Goal: Information Seeking & Learning: Learn about a topic

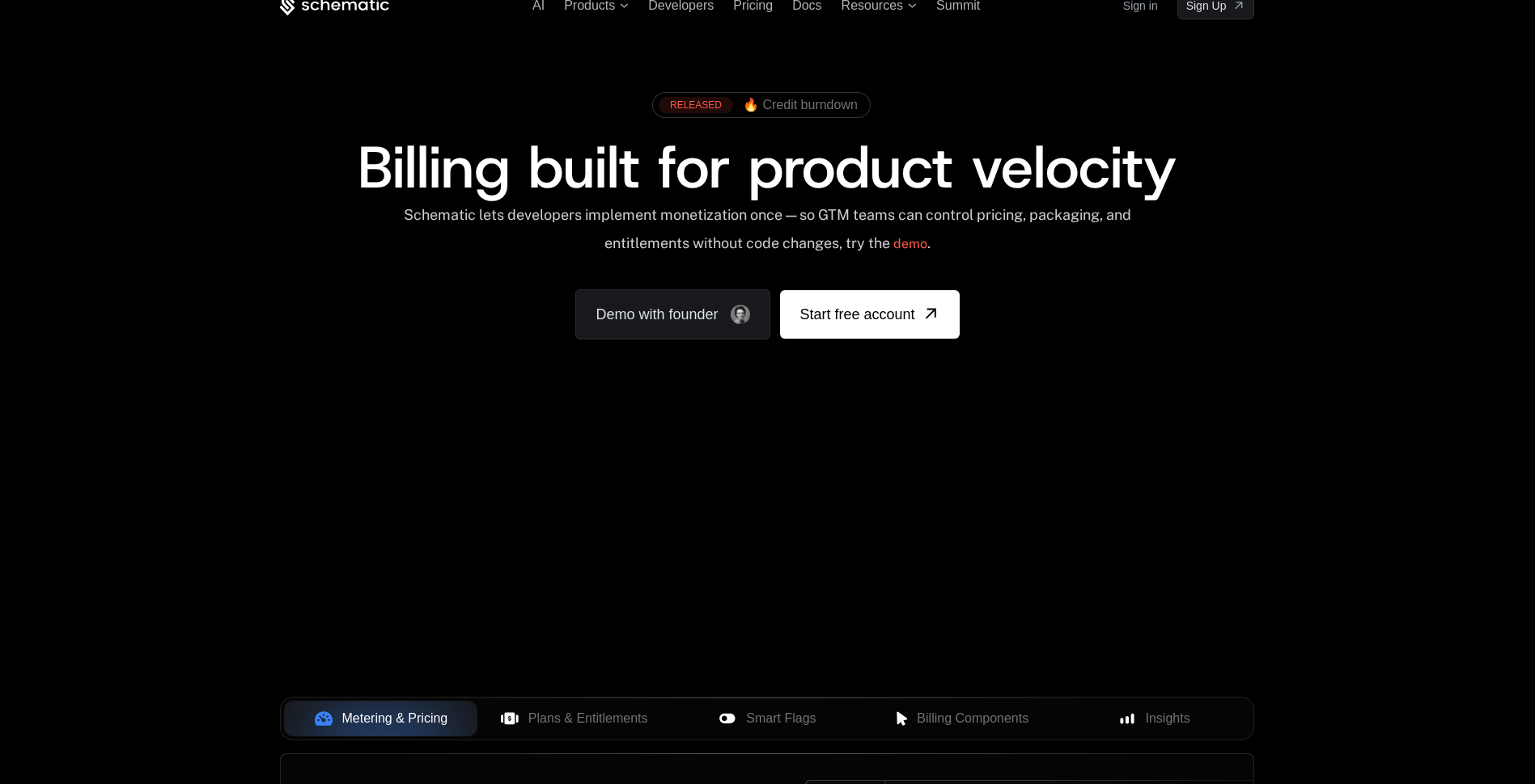
scroll to position [243, 0]
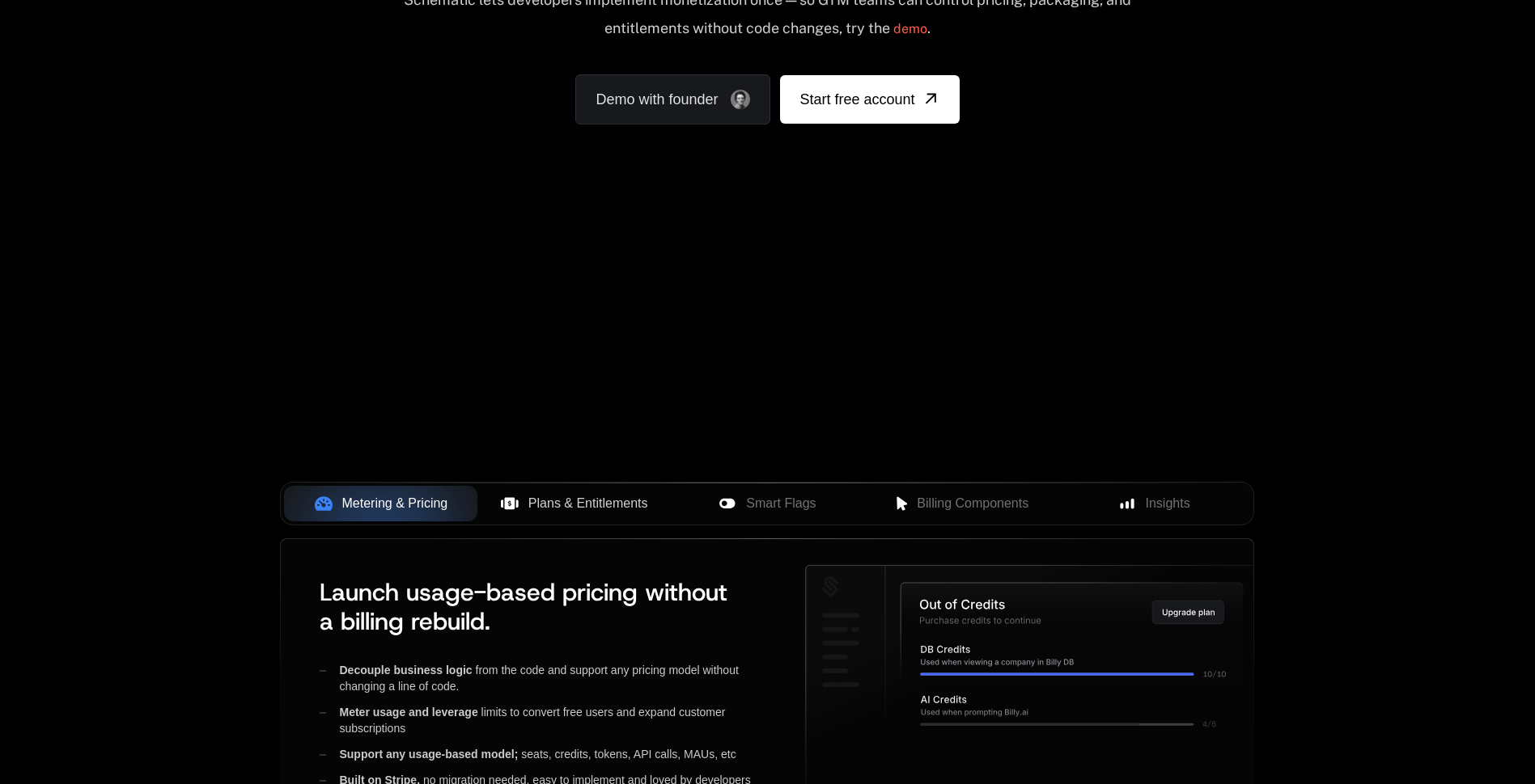
click at [541, 499] on span "Plans & Entitlements" at bounding box center [588, 503] width 120 height 19
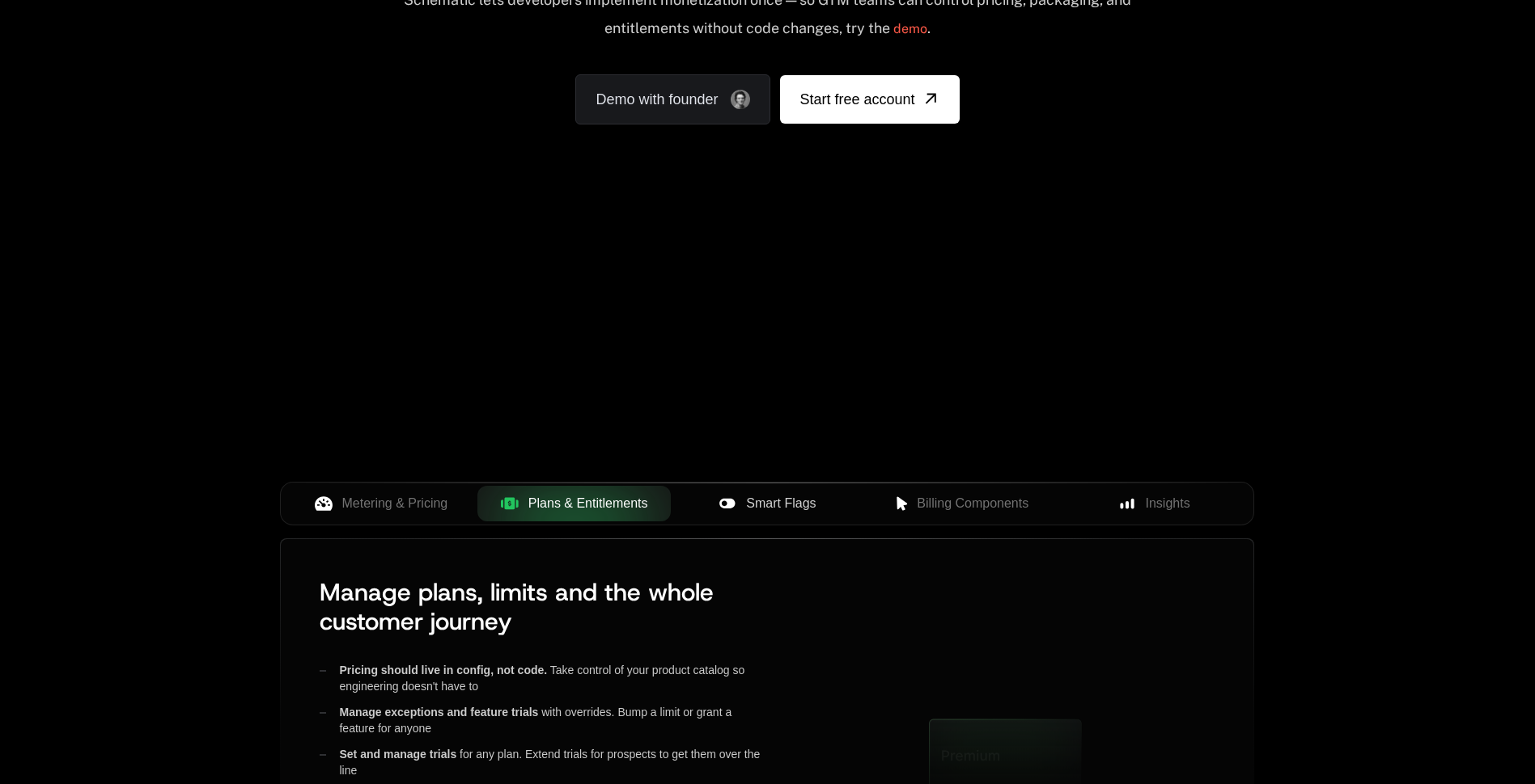
click at [725, 502] on icon at bounding box center [727, 503] width 18 height 18
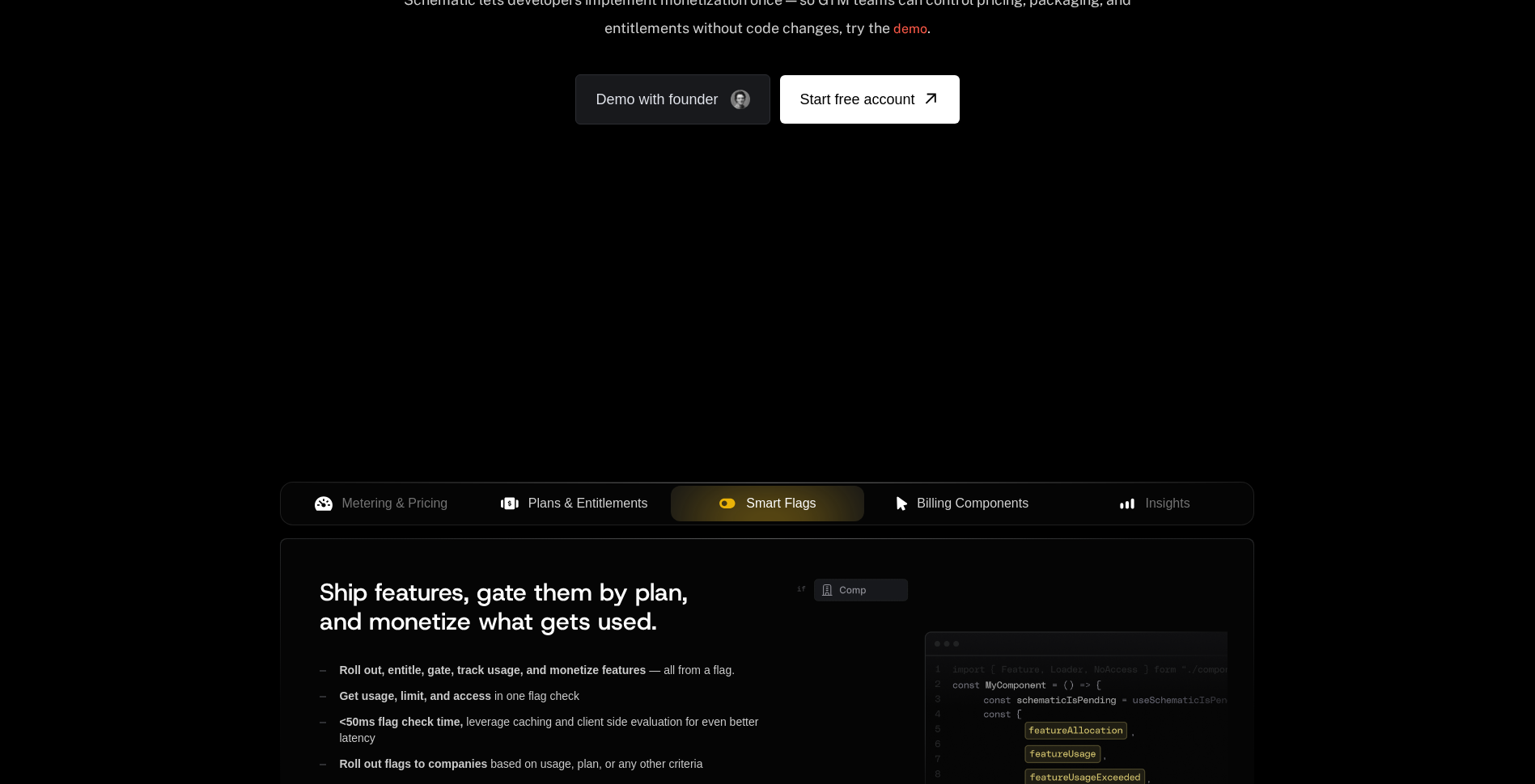
click at [984, 503] on span "Billing Components" at bounding box center [972, 503] width 111 height 19
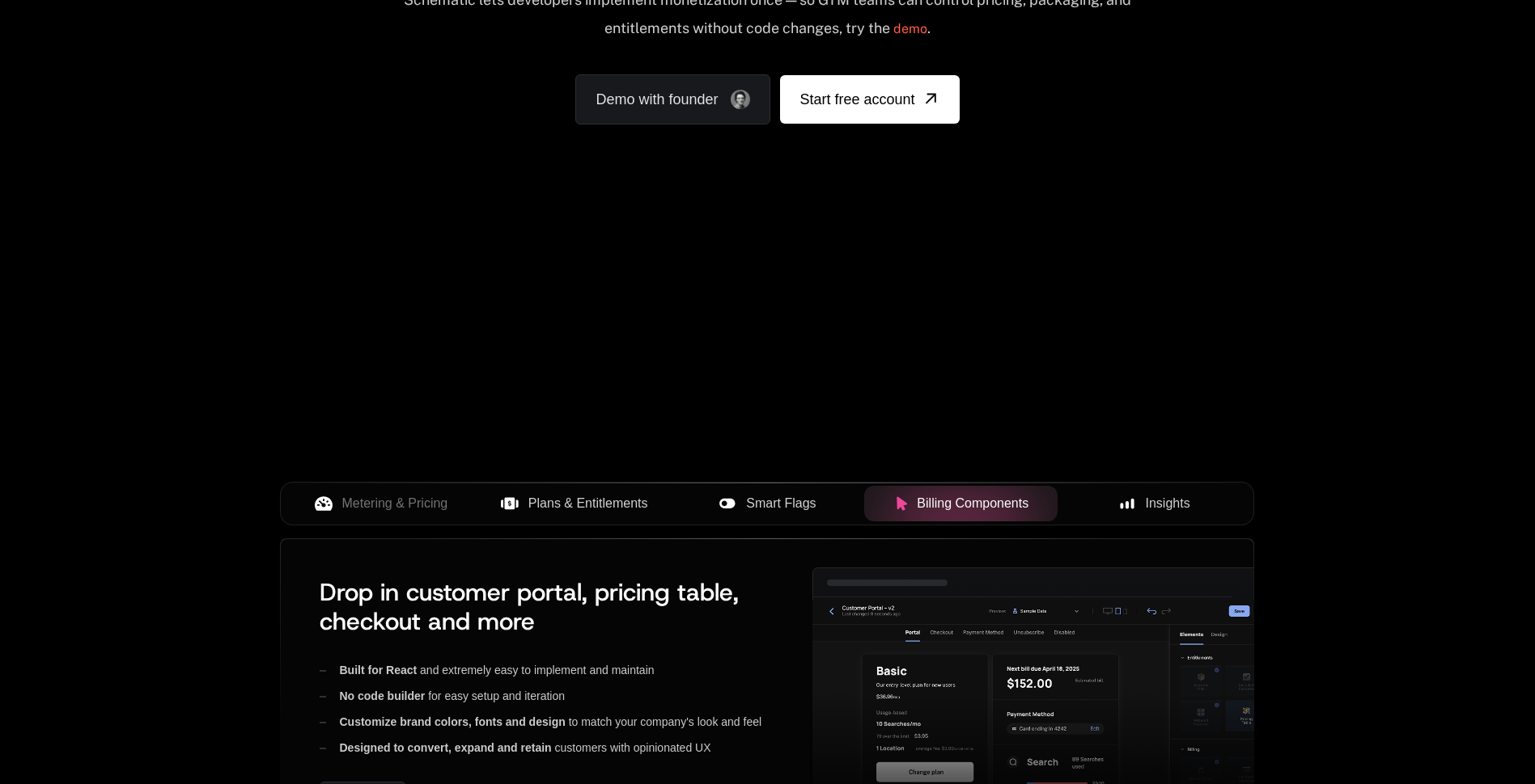
click at [1179, 497] on span "Insights" at bounding box center [1167, 503] width 45 height 19
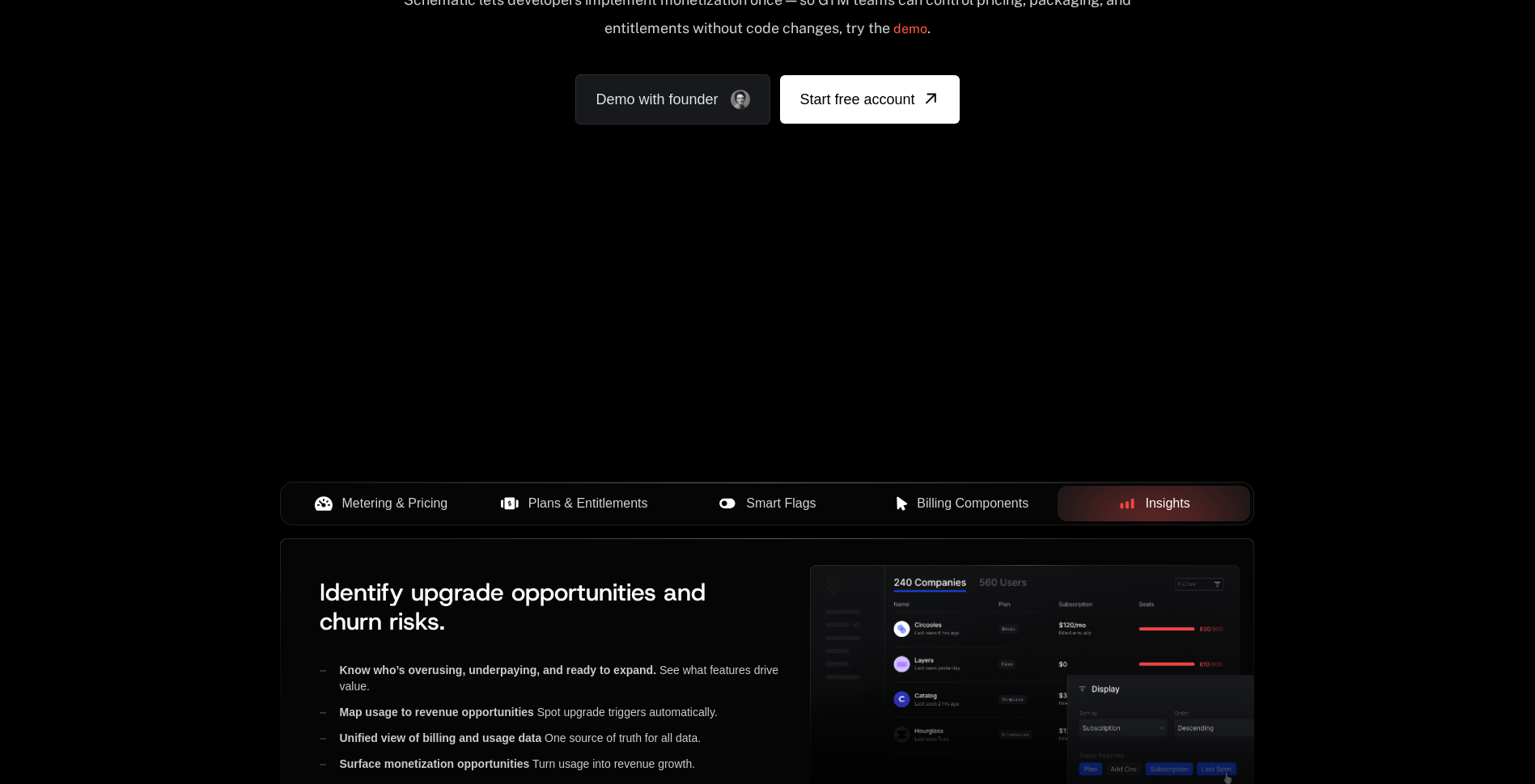
click at [340, 497] on div "Metering & Pricing" at bounding box center [380, 503] width 168 height 19
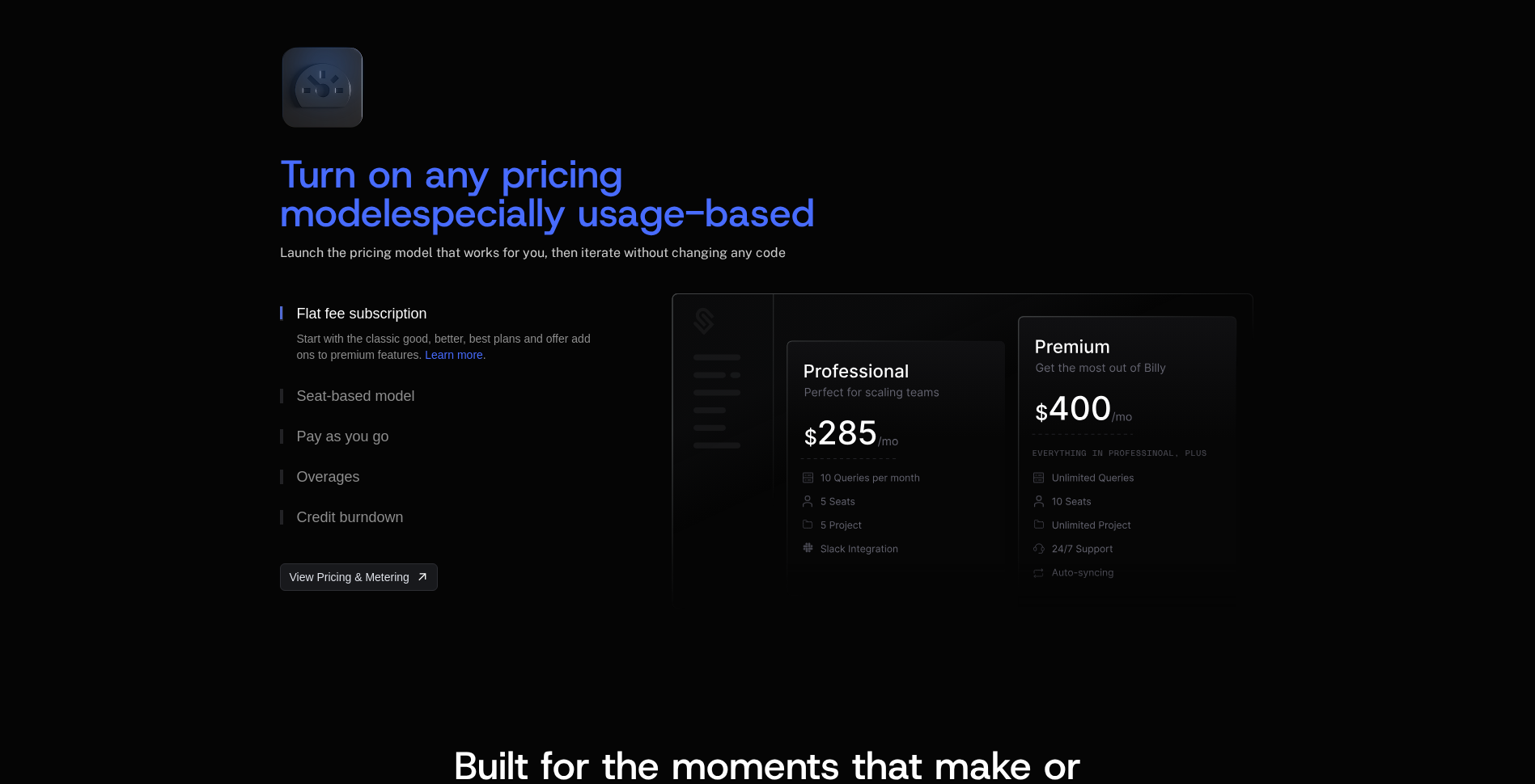
scroll to position [2426, 0]
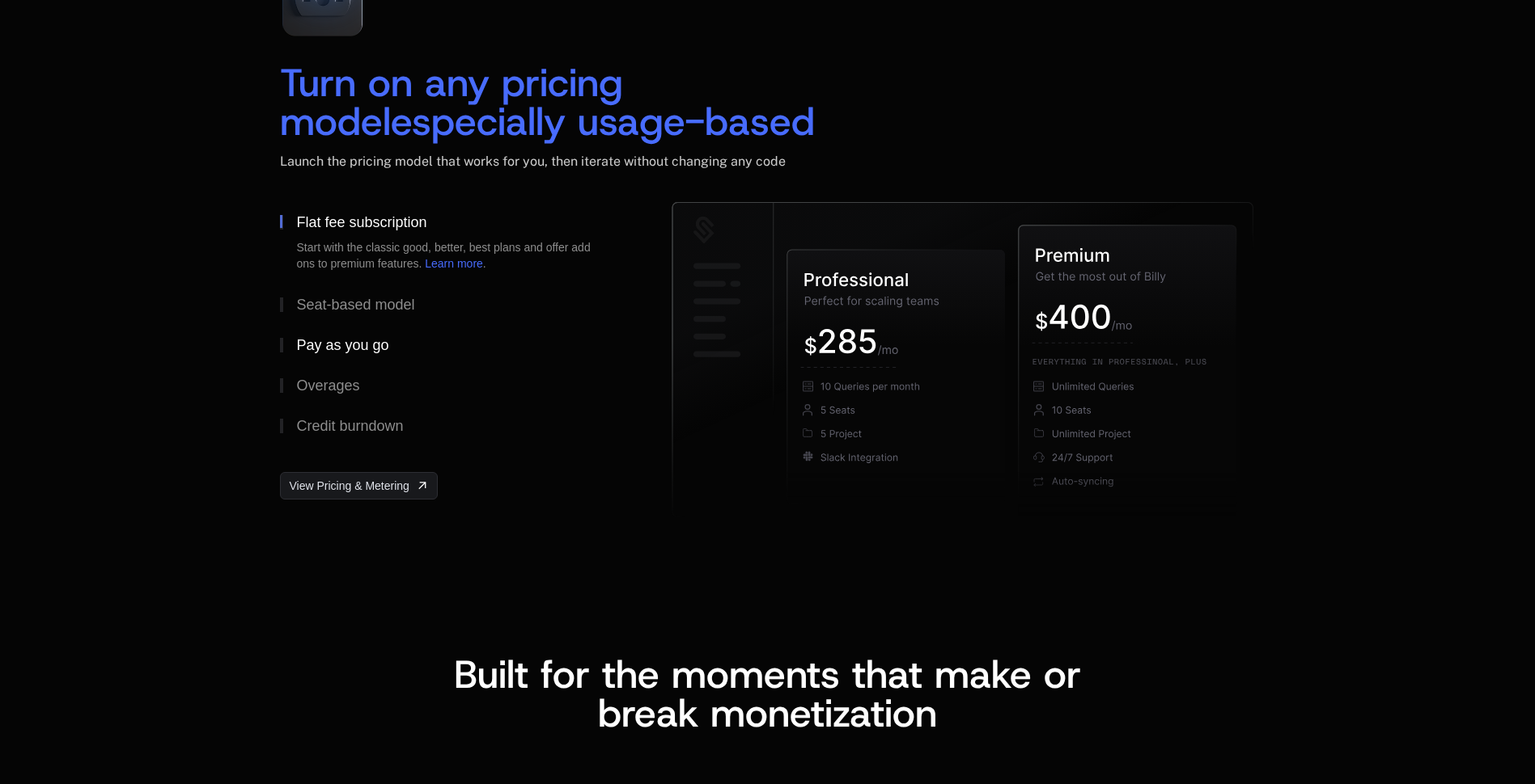
click at [358, 329] on button "Pay as you go" at bounding box center [450, 346] width 340 height 40
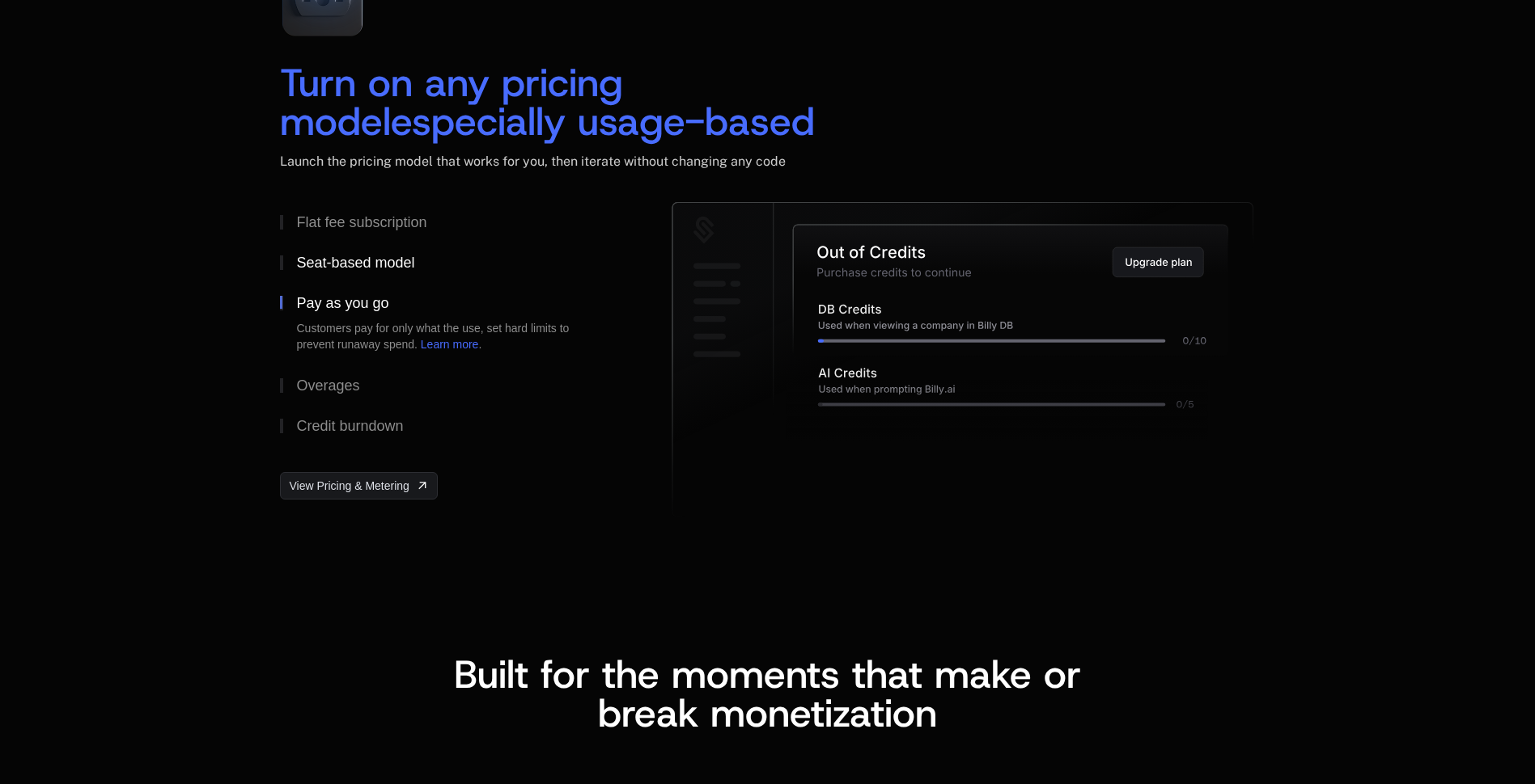
click at [367, 260] on div "Seat-based model" at bounding box center [355, 262] width 118 height 14
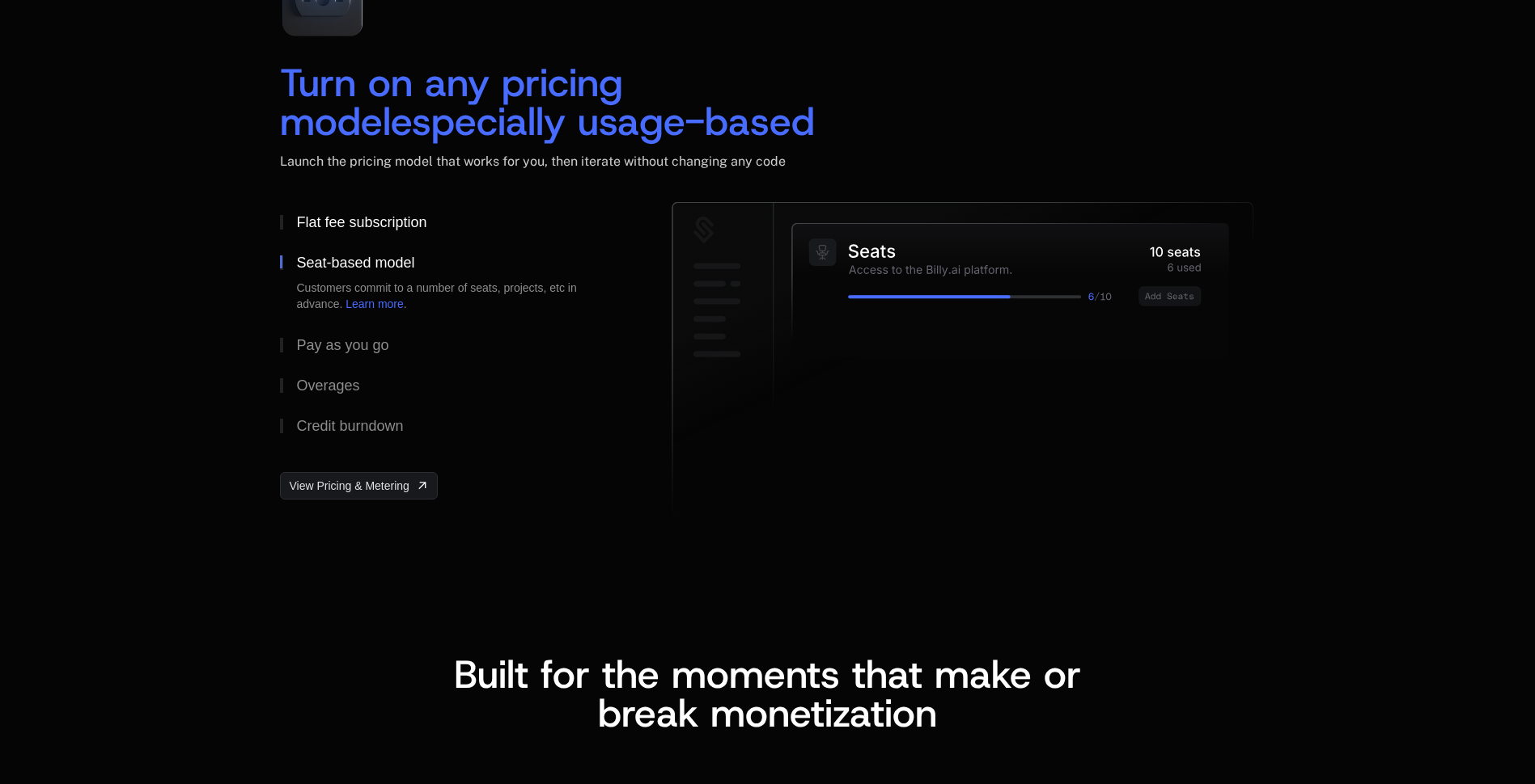
click at [378, 217] on div "Flat fee subscription" at bounding box center [361, 222] width 130 height 14
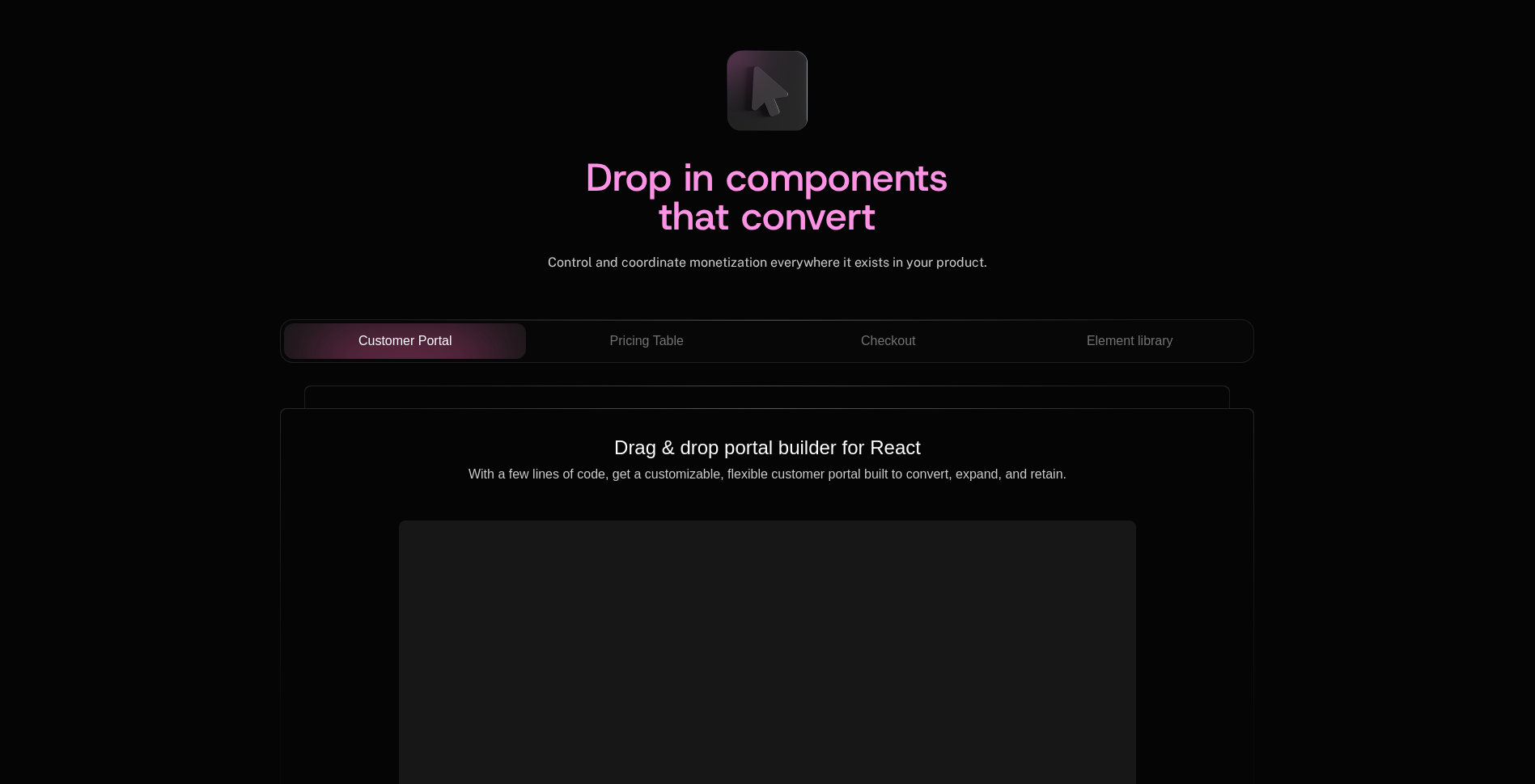
scroll to position [5579, 0]
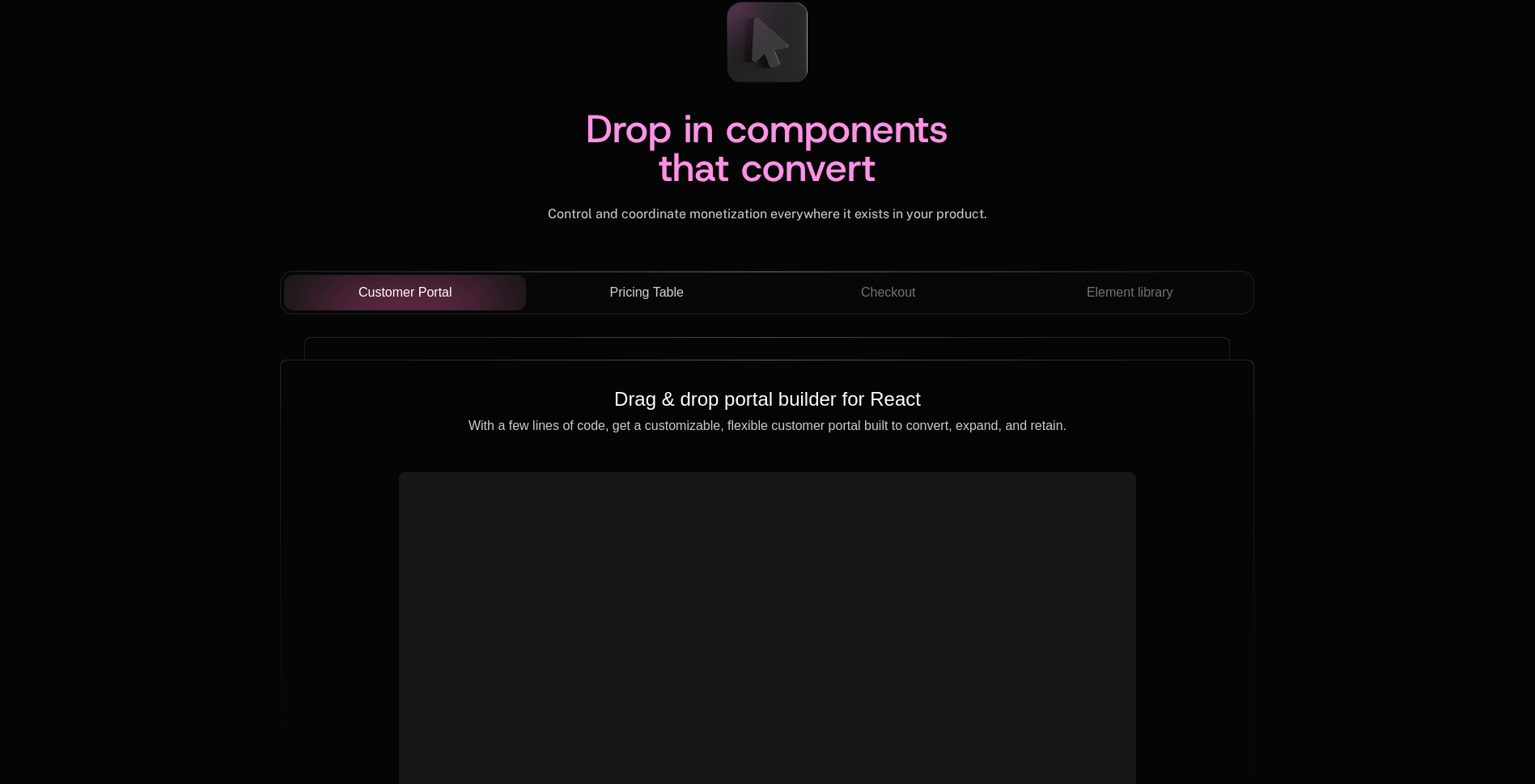
click at [654, 286] on span "Pricing Table" at bounding box center [646, 293] width 73 height 19
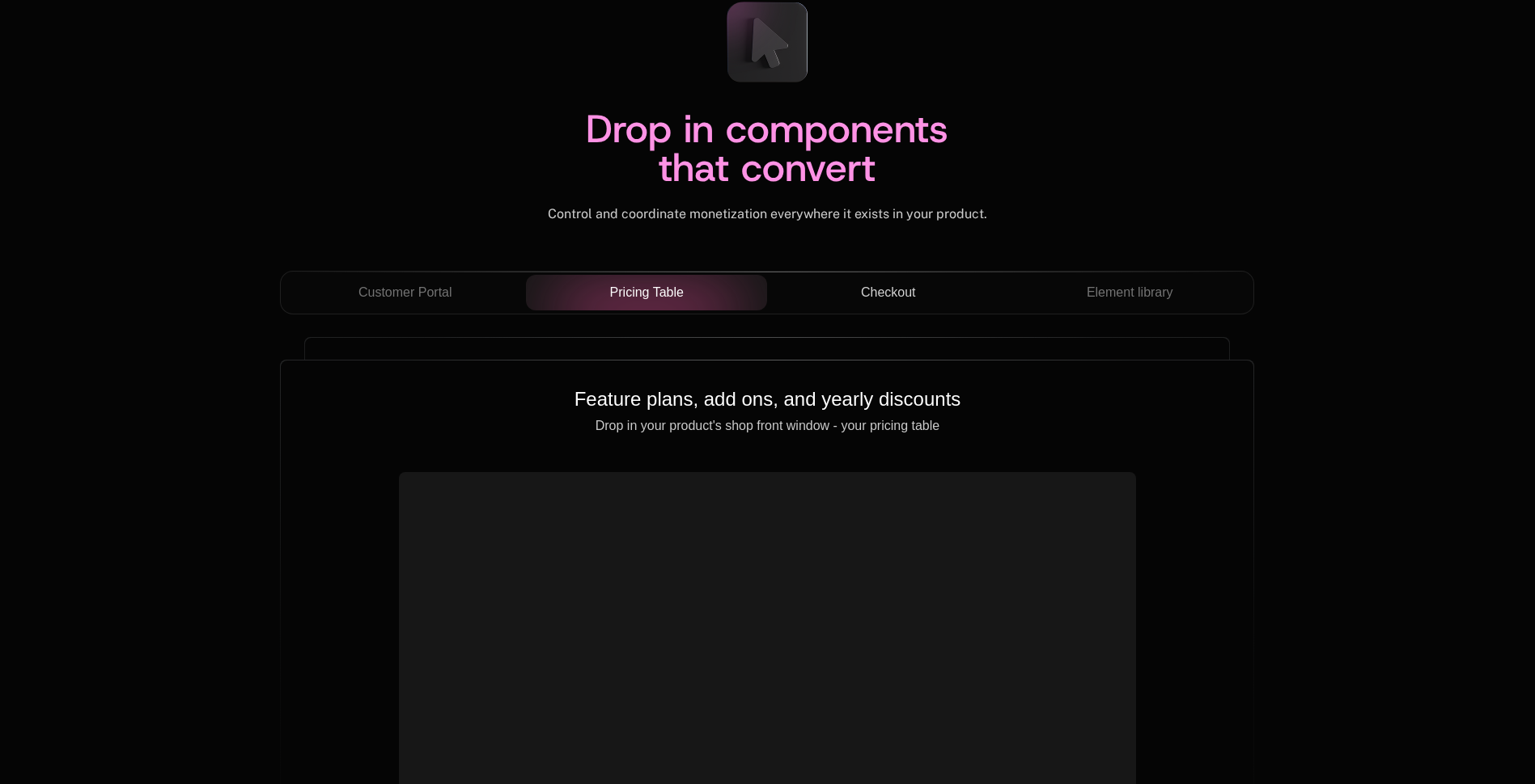
click at [869, 286] on span "Checkout" at bounding box center [888, 293] width 55 height 19
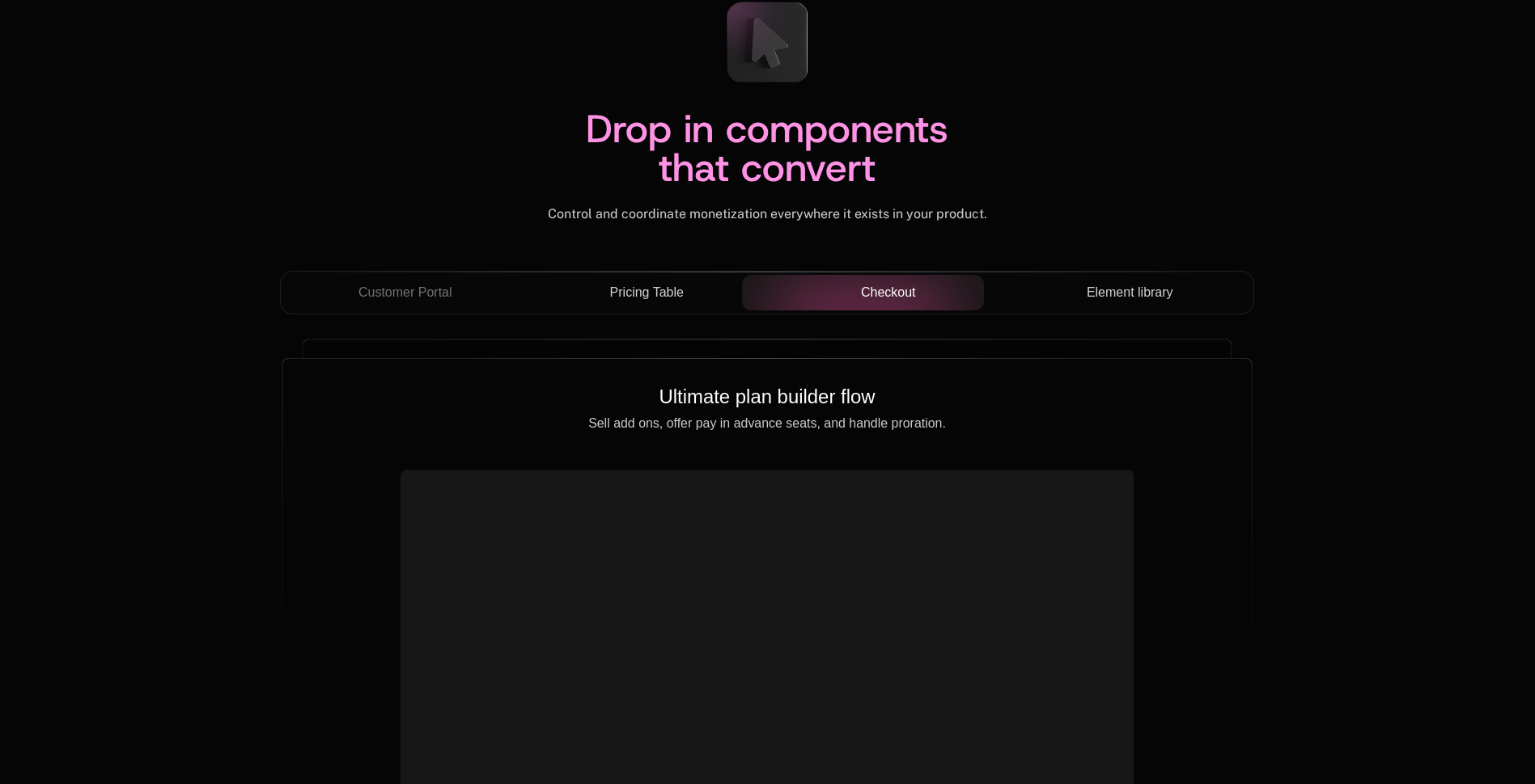
click at [1162, 283] on span "Element library" at bounding box center [1129, 293] width 87 height 19
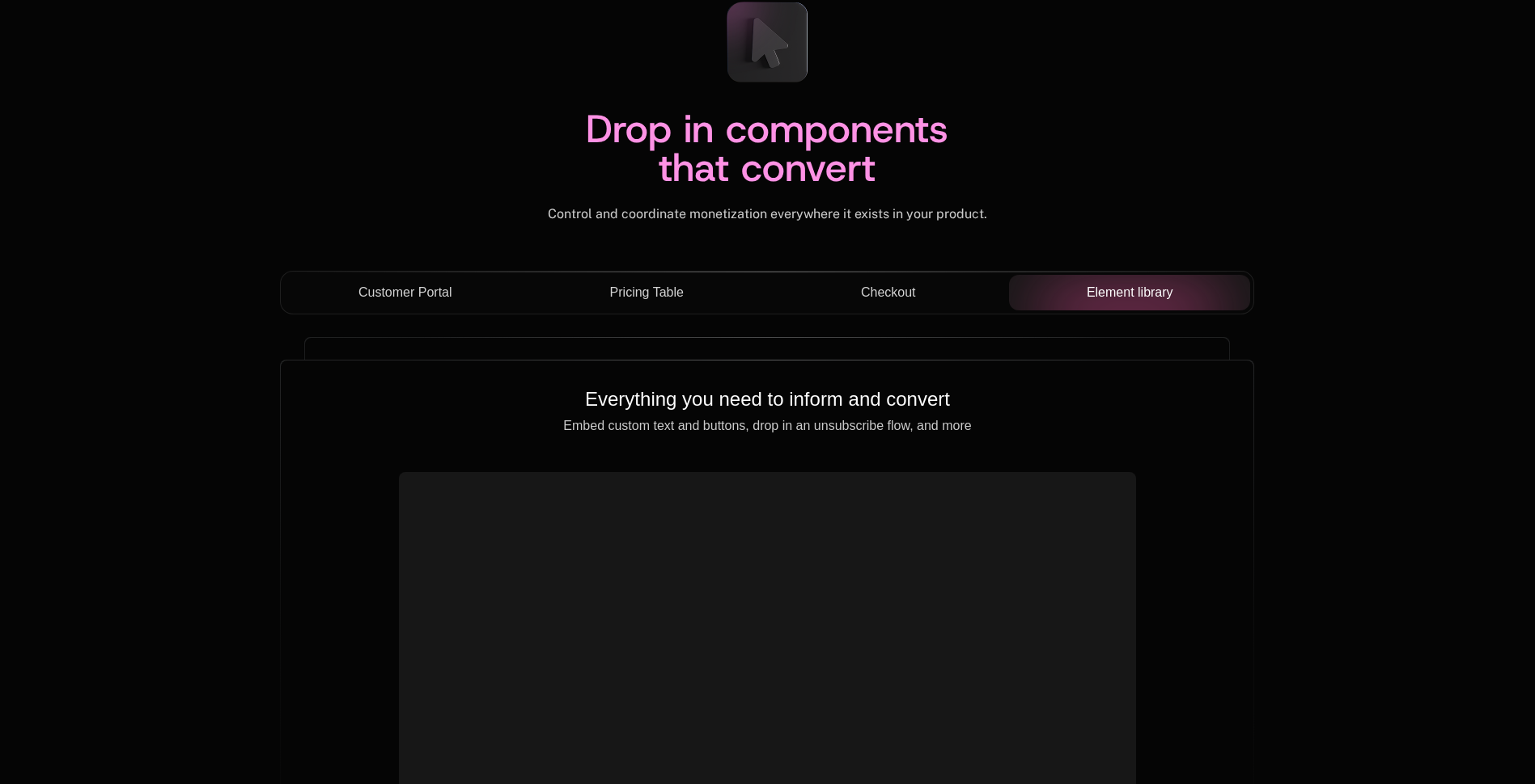
click at [383, 294] on span "Customer Portal" at bounding box center [405, 293] width 94 height 19
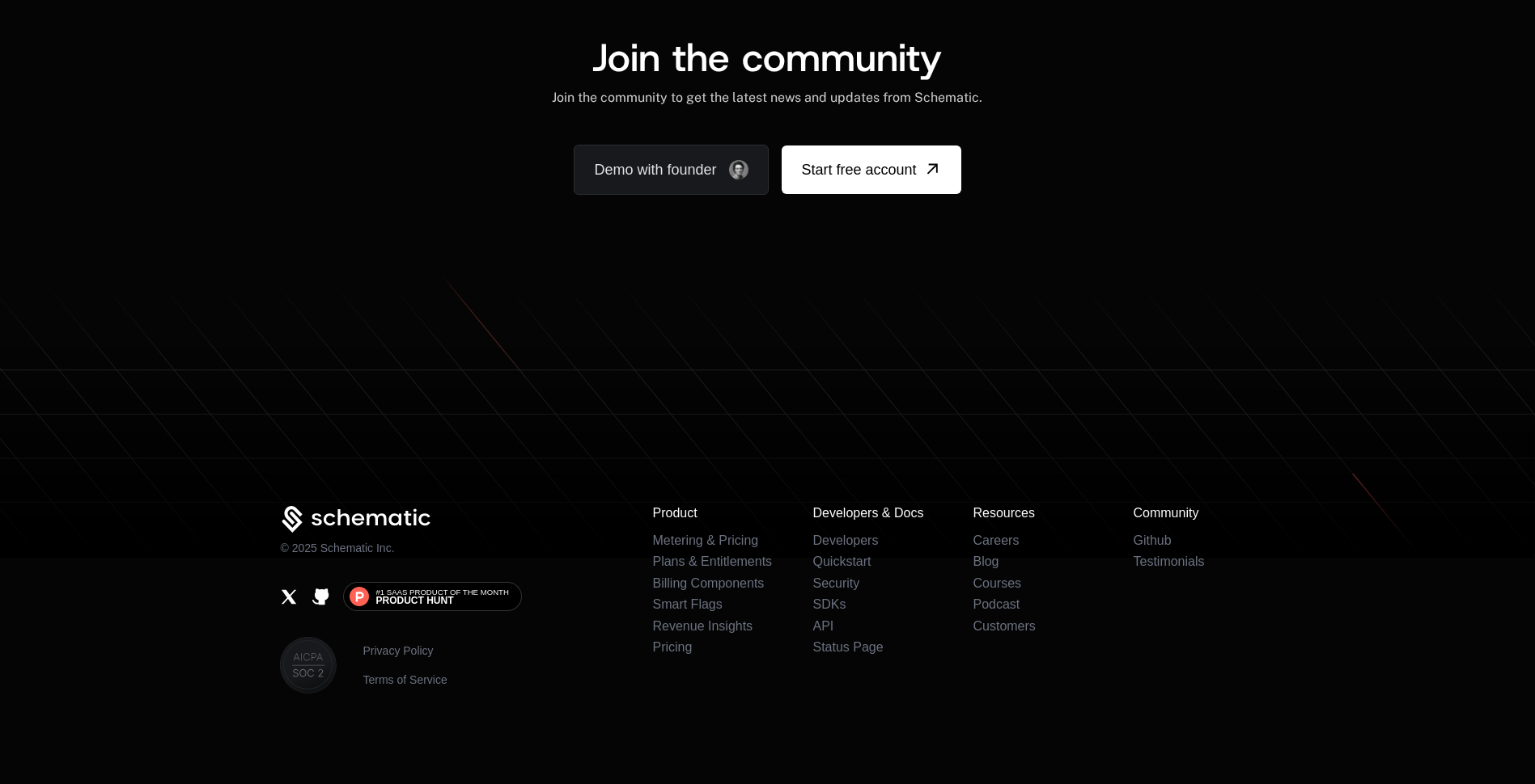
scroll to position [10028, 0]
click at [442, 599] on span "Product Hunt" at bounding box center [414, 601] width 78 height 10
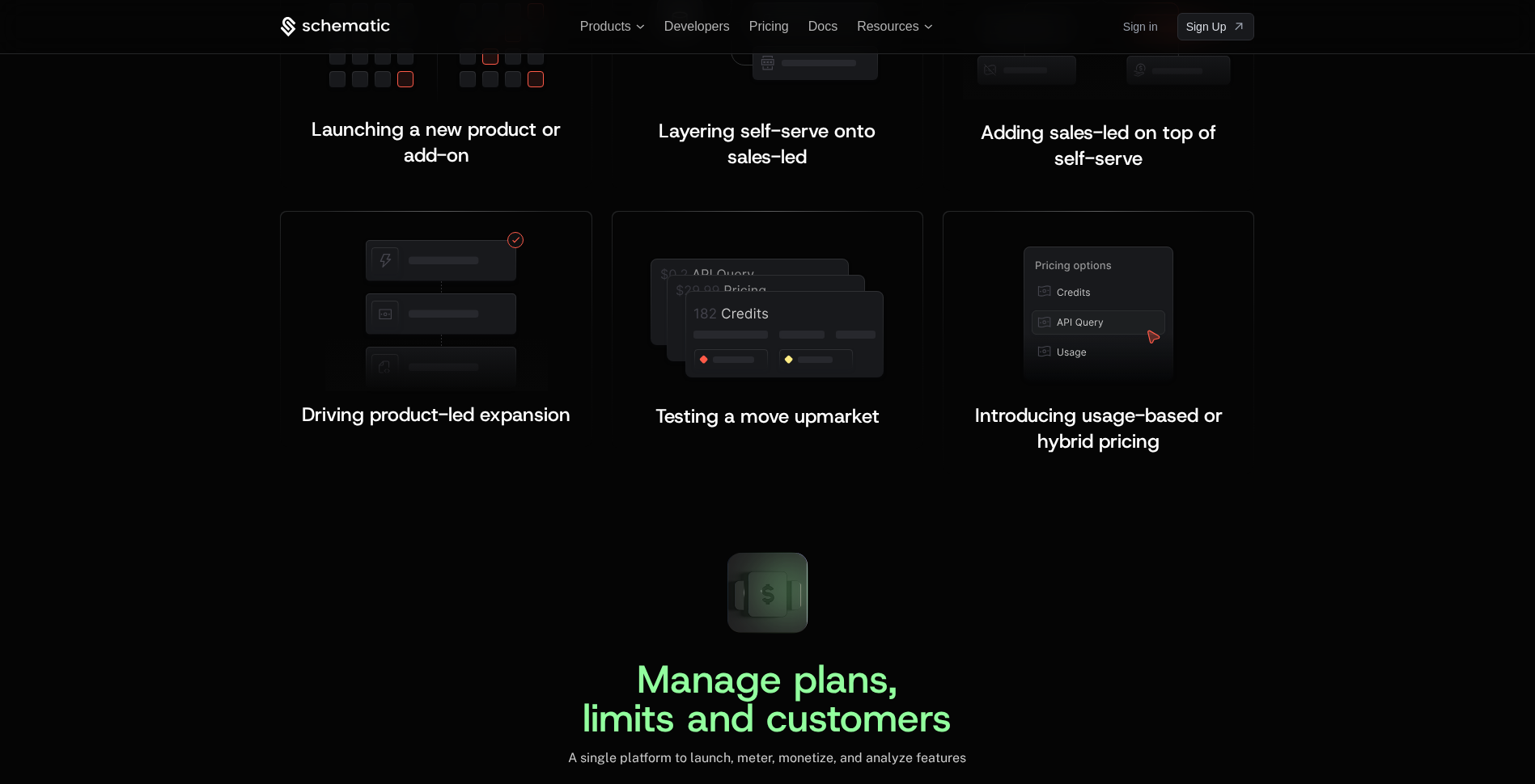
scroll to position [2899, 0]
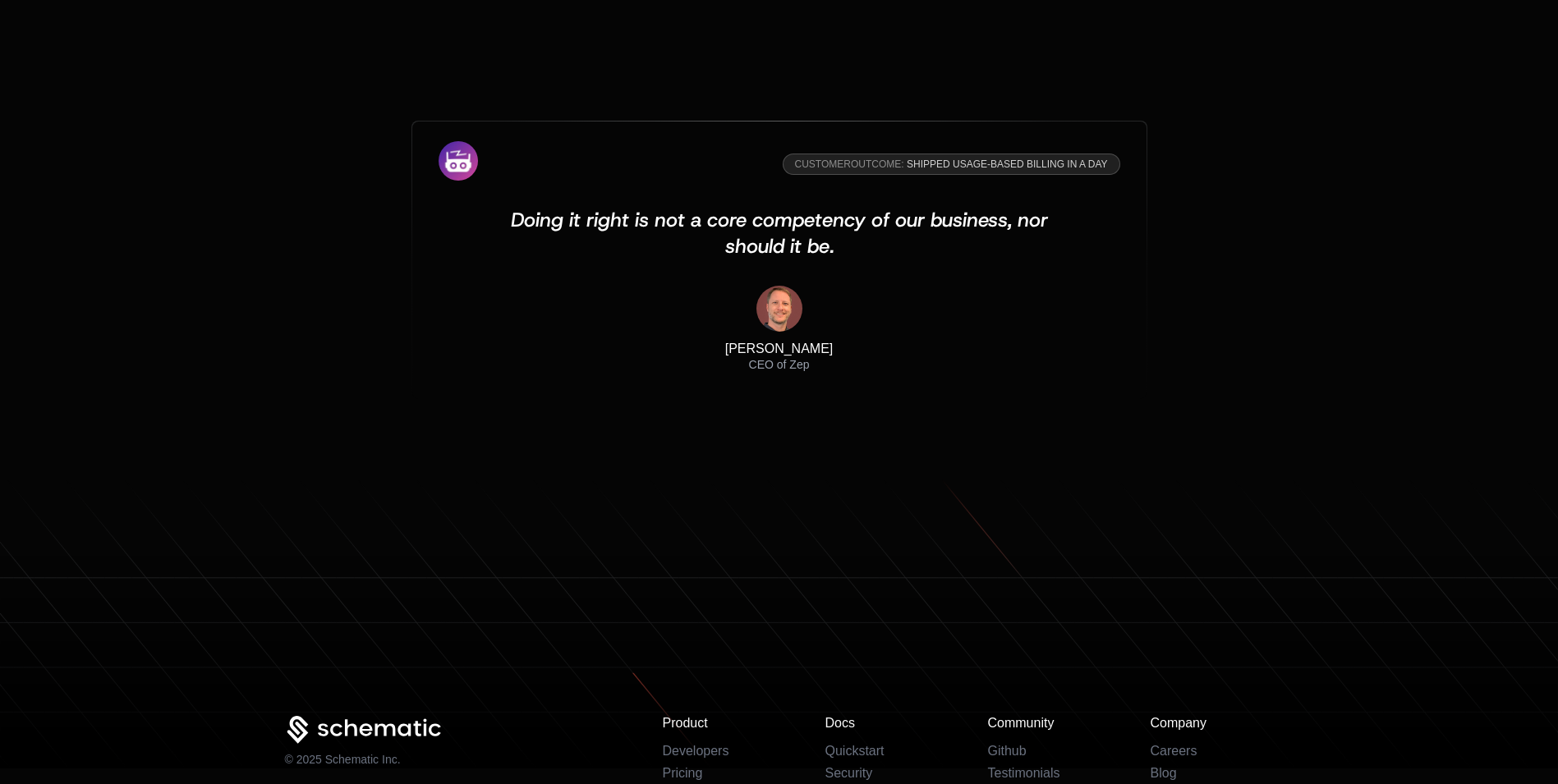
scroll to position [5254, 0]
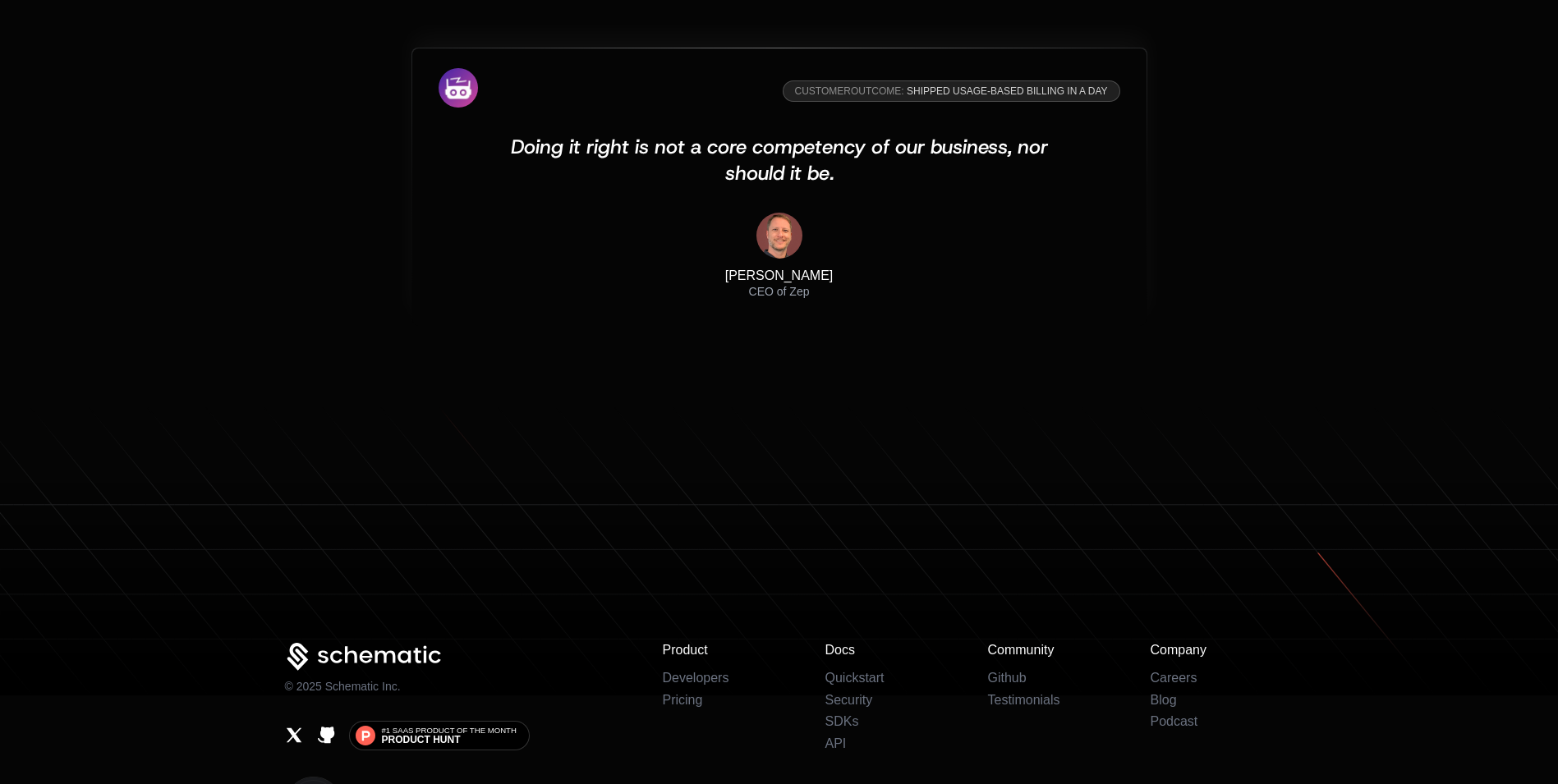
drag, startPoint x: 1056, startPoint y: 205, endPoint x: 992, endPoint y: 205, distance: 64.0
click at [992, 212] on div "[PERSON_NAME] CEO of Zep" at bounding box center [779, 256] width 681 height 87
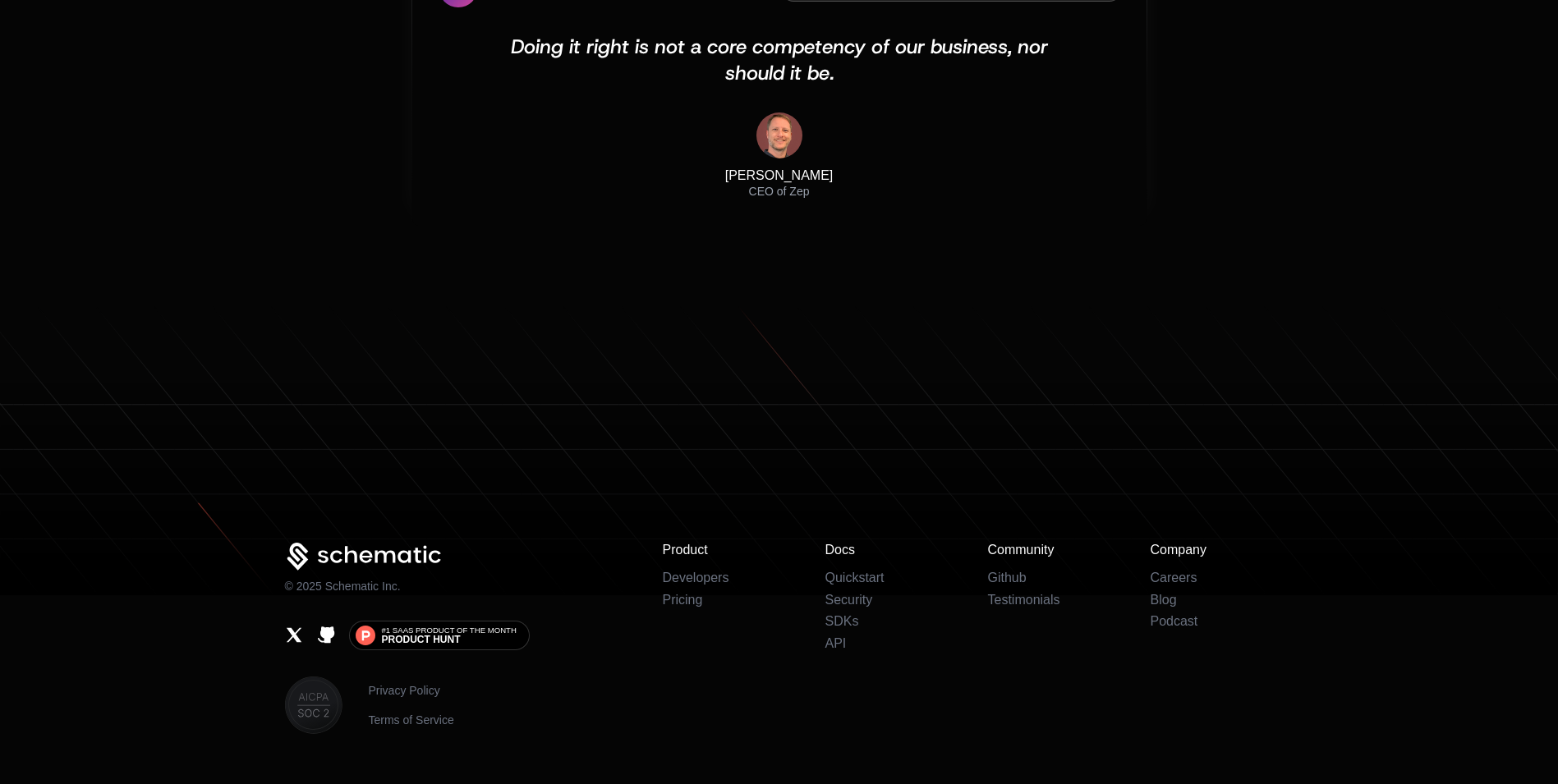
scroll to position [5436, 0]
